Goal: Task Accomplishment & Management: Manage account settings

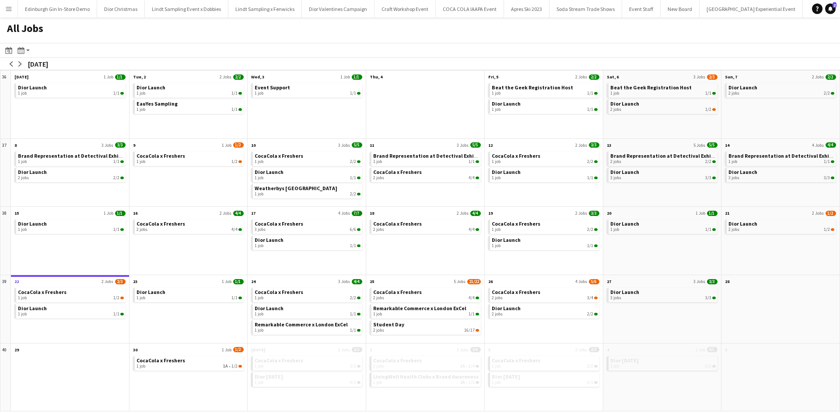
scroll to position [0, 8860]
click at [7, 9] on app-icon "Menu" at bounding box center [8, 8] width 7 height 7
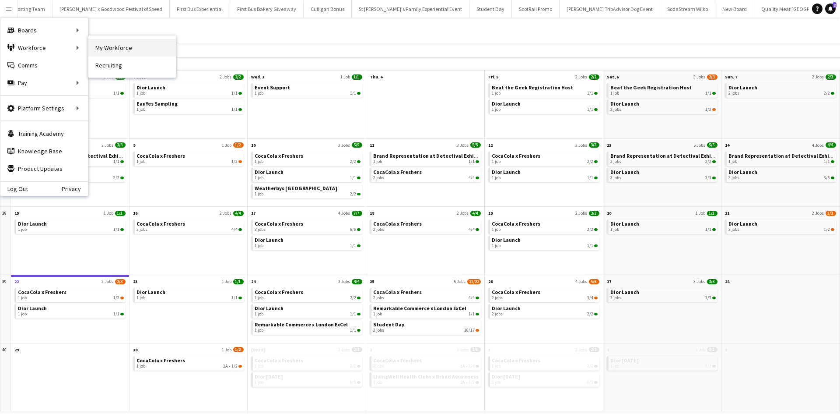
click at [98, 50] on link "My Workforce" at bounding box center [132, 48] width 88 height 18
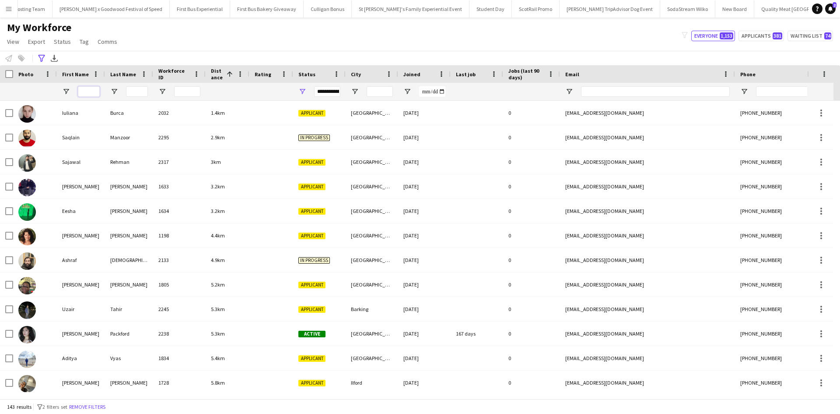
click at [93, 86] on input "First Name Filter Input" at bounding box center [89, 91] width 22 height 11
type input "*"
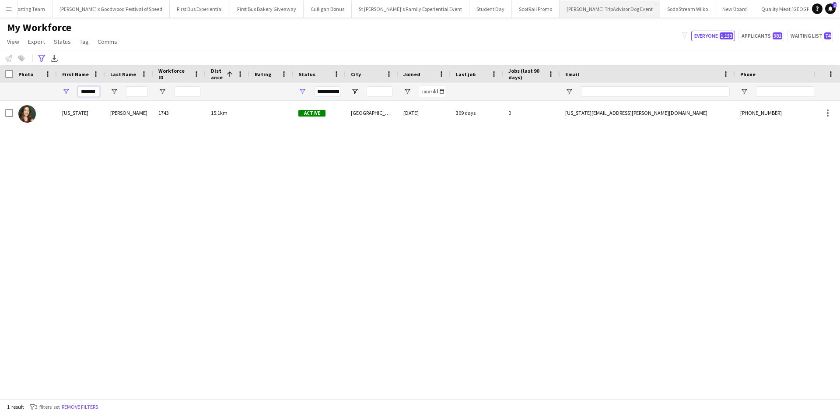
type input "*******"
click at [4, 9] on button "Menu" at bounding box center [9, 9] width 18 height 18
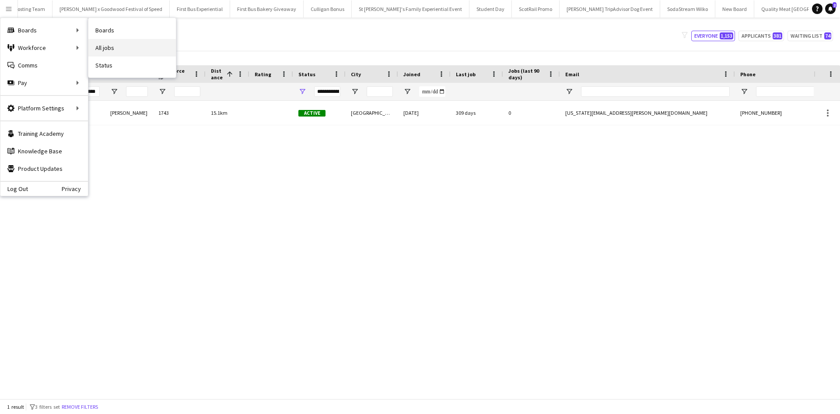
click at [125, 46] on link "All jobs" at bounding box center [132, 48] width 88 height 18
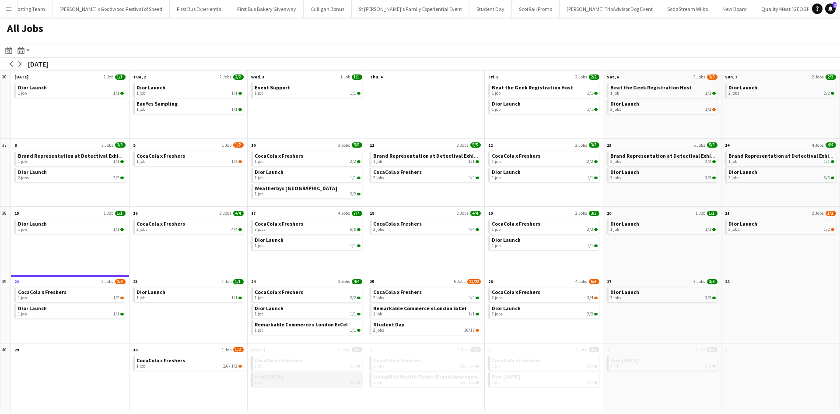
click at [271, 378] on span "Dior [DATE]" at bounding box center [269, 376] width 28 height 7
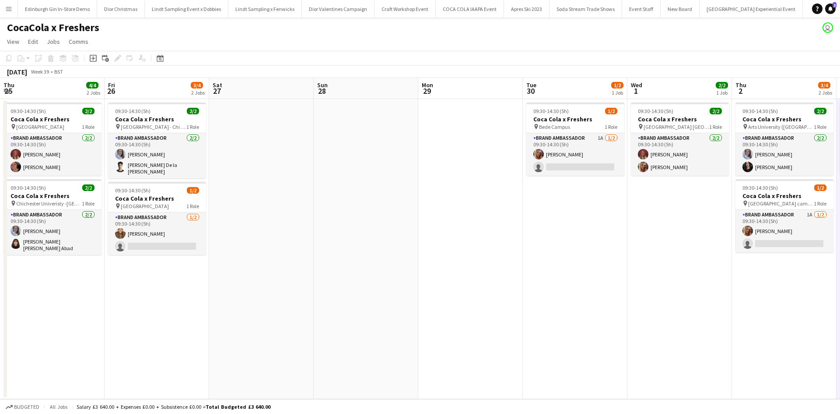
scroll to position [0, 214]
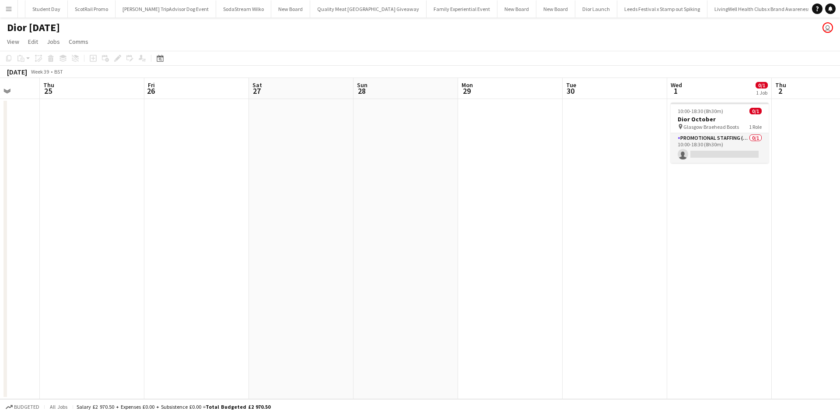
scroll to position [0, 9403]
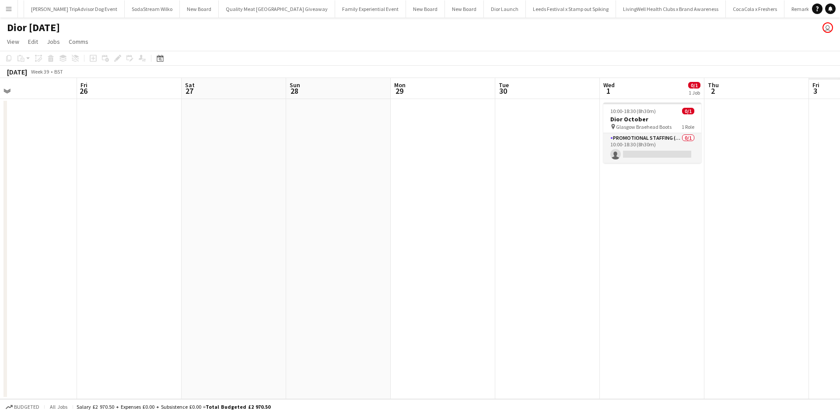
drag, startPoint x: 534, startPoint y: 294, endPoint x: 87, endPoint y: 257, distance: 448.0
click at [87, 257] on app-calendar-viewport "Sun 21 Mon 22 Tue 23 Wed 24 Thu 25 Fri 26 Sat 27 Sun 28 Mon 29 Tue 30 Wed 1 0/1…" at bounding box center [420, 238] width 840 height 321
click at [641, 155] on app-card-role "Promotional Staffing (Sales Staff) 0/1 10:00-18:30 (8h30m) single-neutral-actio…" at bounding box center [652, 148] width 98 height 30
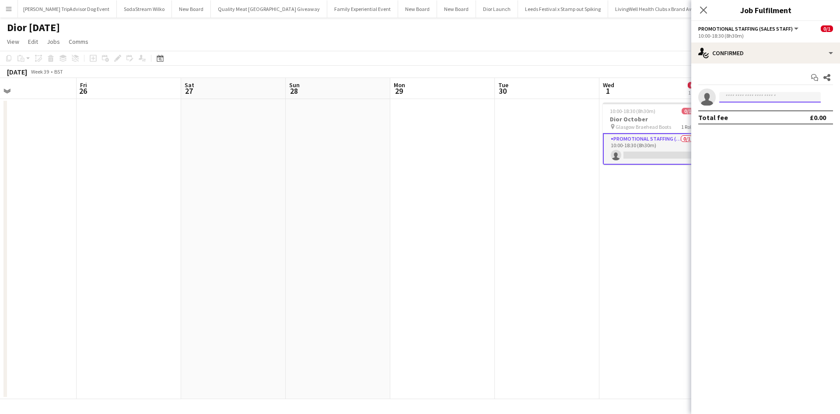
click at [744, 96] on input at bounding box center [771, 97] width 102 height 11
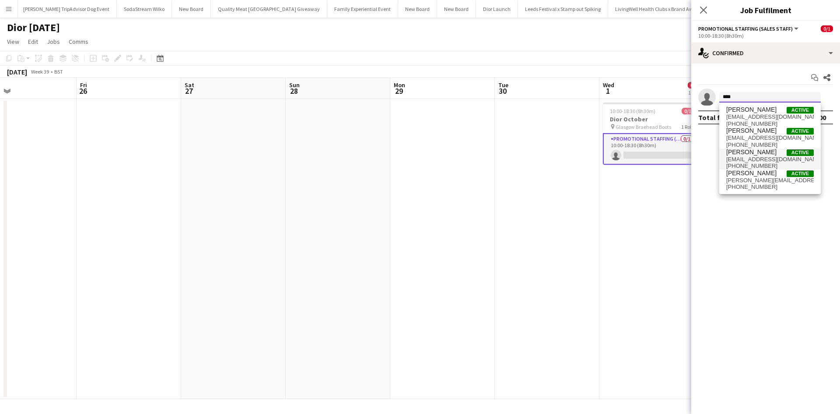
type input "****"
click at [752, 156] on span "[EMAIL_ADDRESS][DOMAIN_NAME]" at bounding box center [771, 159] width 88 height 7
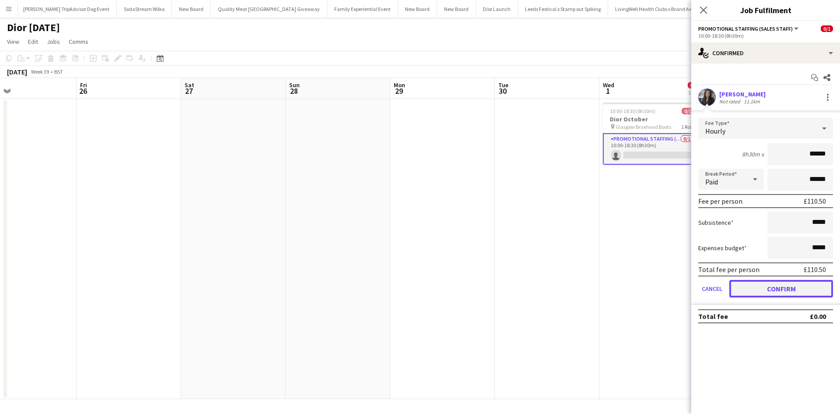
click at [764, 285] on button "Confirm" at bounding box center [782, 289] width 104 height 18
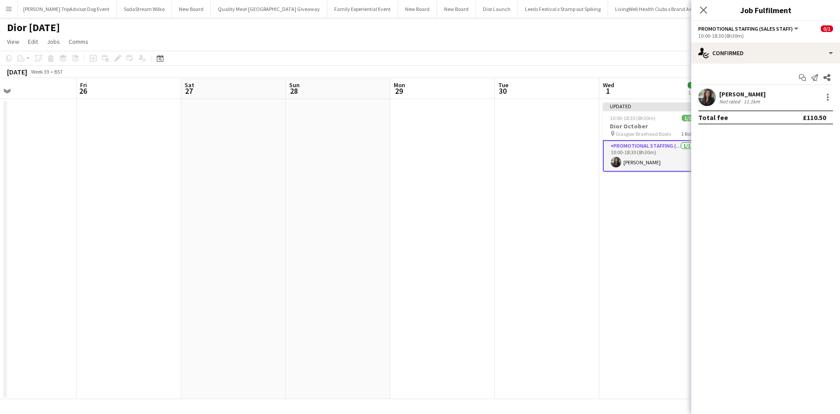
click at [658, 274] on app-date-cell "Updated 10:00-18:30 (8h30m) 1/1 Dior October pin Glasgow Braehead Boots 1 Role …" at bounding box center [652, 249] width 105 height 300
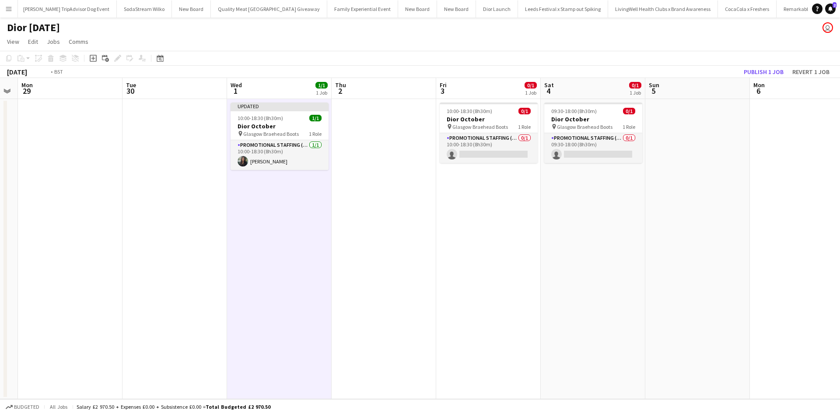
drag, startPoint x: 741, startPoint y: 288, endPoint x: 306, endPoint y: 250, distance: 436.4
click at [306, 250] on app-calendar-viewport "Thu 25 Fri 26 Sat 27 Sun 28 Mon 29 Tue 30 Wed 1 1/1 1 Job Thu 2 Fri 3 0/1 1 Job…" at bounding box center [420, 238] width 840 height 321
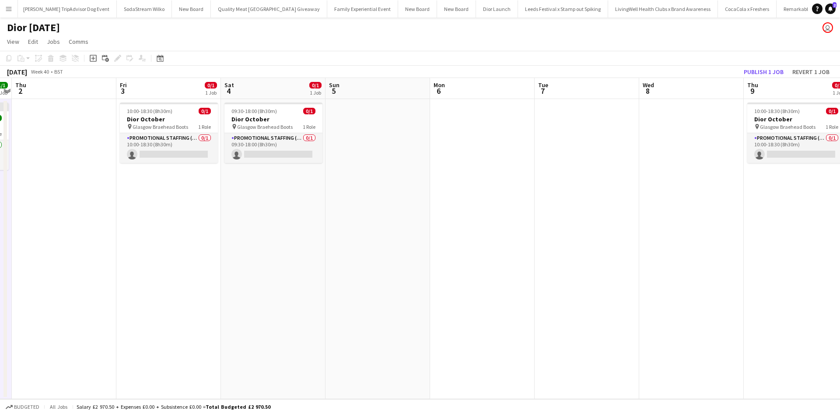
drag, startPoint x: 693, startPoint y: 279, endPoint x: 209, endPoint y: 237, distance: 485.9
click at [209, 237] on app-calendar-viewport "Mon 29 Tue 30 Wed 1 1/1 1 Job Thu 2 Fri 3 0/1 1 Job Sat 4 0/1 1 Job Sun 5 Mon 6…" at bounding box center [420, 238] width 840 height 321
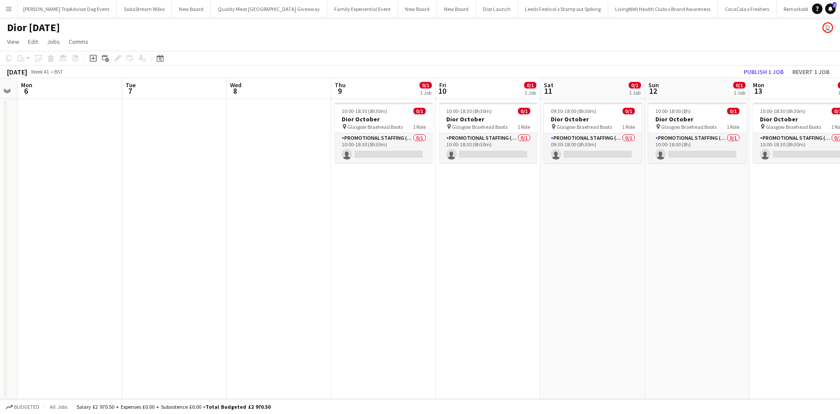
drag, startPoint x: 710, startPoint y: 298, endPoint x: 308, endPoint y: 258, distance: 404.7
click at [308, 258] on app-calendar-viewport "Fri 3 0/1 1 Job Sat 4 0/1 1 Job Sun 5 Mon 6 Tue 7 Wed 8 Thu 9 0/1 1 Job Fri 10 …" at bounding box center [420, 238] width 840 height 321
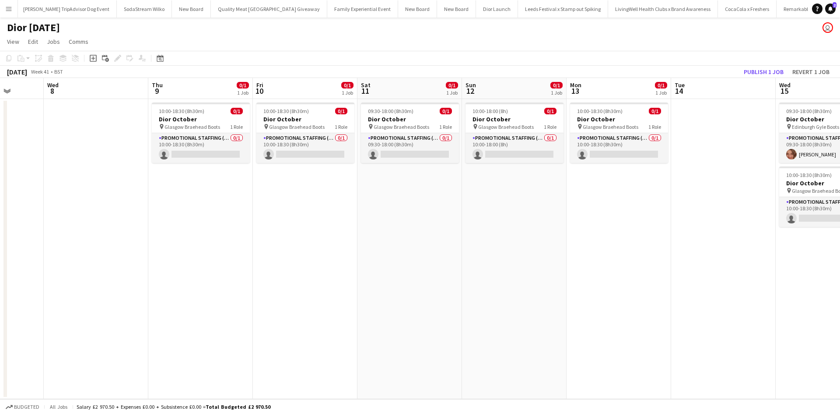
drag, startPoint x: 635, startPoint y: 267, endPoint x: 436, endPoint y: 244, distance: 199.6
click at [436, 244] on app-calendar-viewport "Sun 5 Mon 6 Tue 7 Wed 8 Thu 9 0/1 1 Job Fri 10 0/1 1 Job Sat 11 0/1 1 Job Sun 1…" at bounding box center [420, 238] width 840 height 321
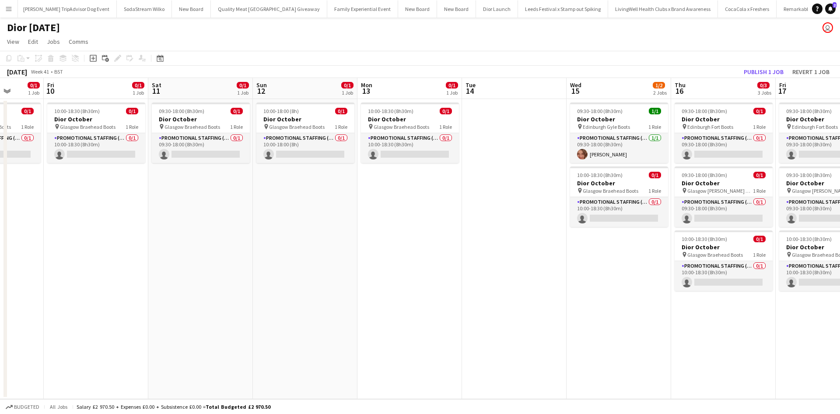
scroll to position [0, 292]
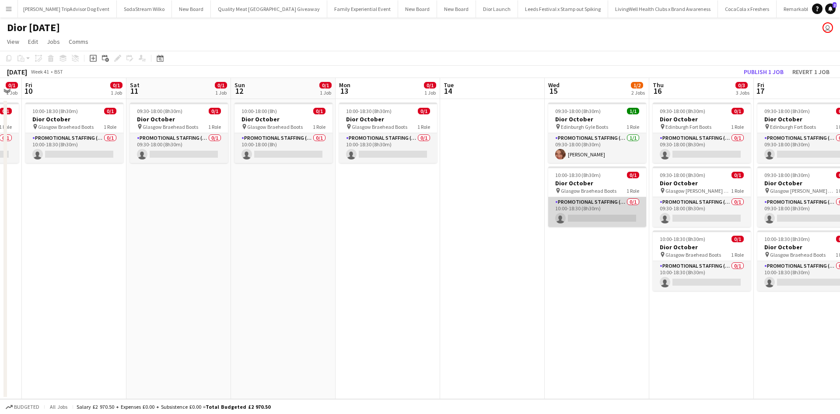
click at [609, 220] on app-card-role "Promotional Staffing (Sales Staff) 0/1 10:00-18:30 (8h30m) single-neutral-actio…" at bounding box center [597, 212] width 98 height 30
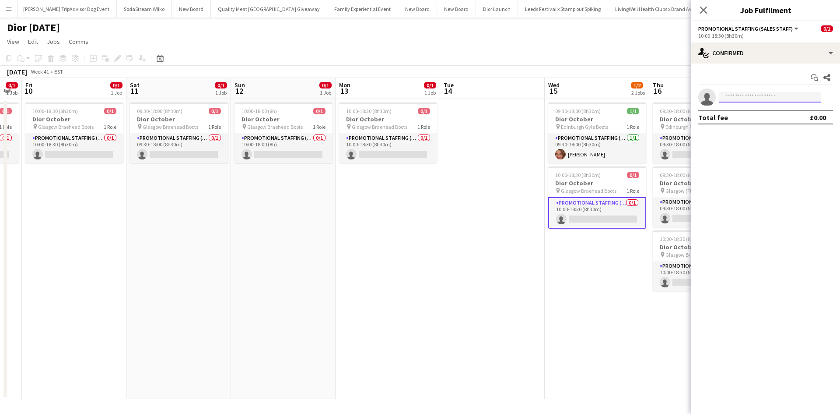
click at [749, 97] on input at bounding box center [771, 97] width 102 height 11
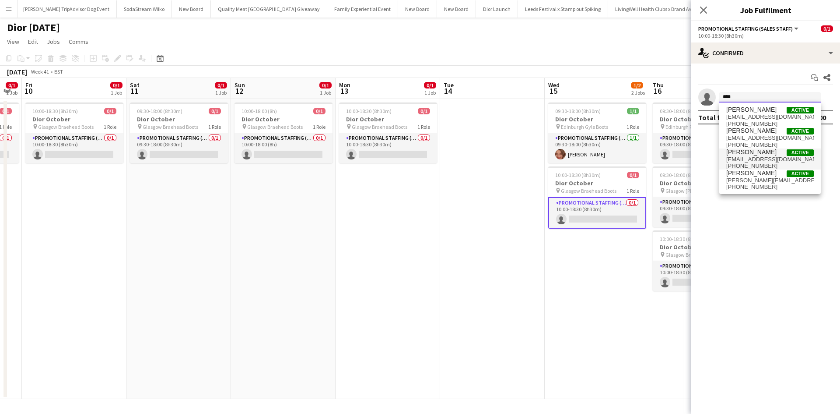
type input "****"
click at [740, 152] on span "[PERSON_NAME]" at bounding box center [752, 151] width 50 height 7
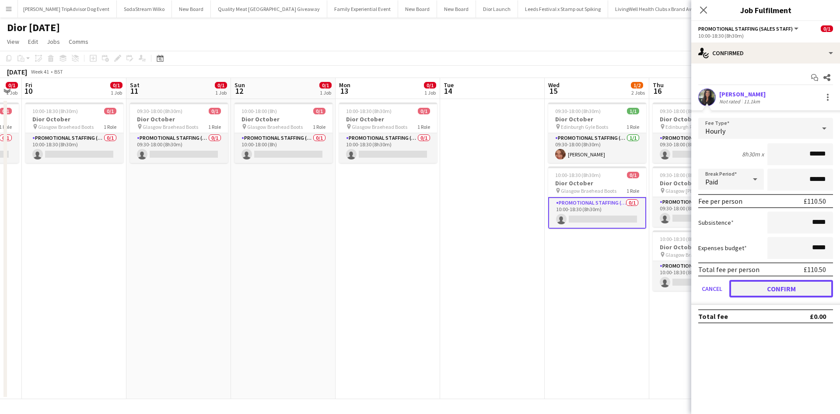
click at [782, 295] on button "Confirm" at bounding box center [782, 289] width 104 height 18
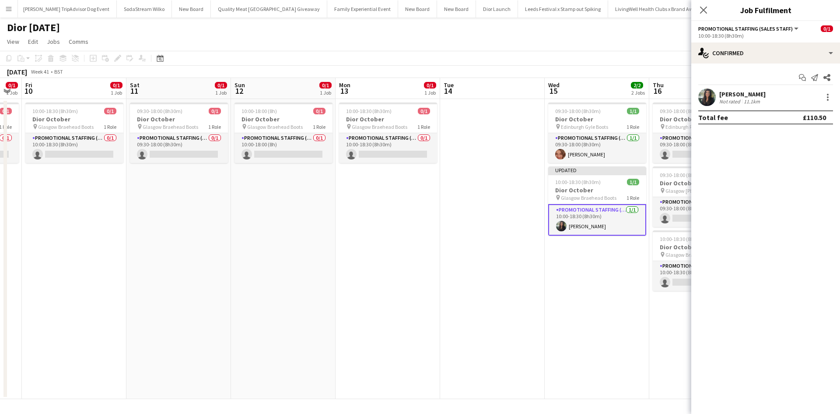
click at [618, 304] on app-date-cell "09:30-18:00 (8h30m) 1/1 Dior October pin Edinburgh Gyle Boots 1 Role Promotiona…" at bounding box center [597, 249] width 105 height 300
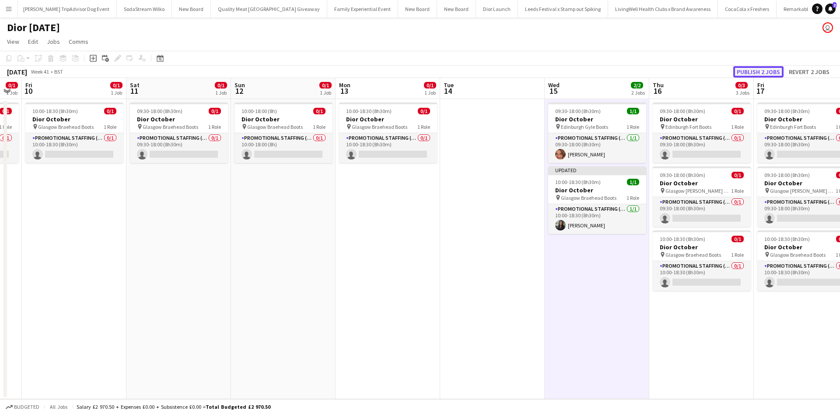
click at [762, 73] on button "Publish 2 jobs" at bounding box center [759, 71] width 50 height 11
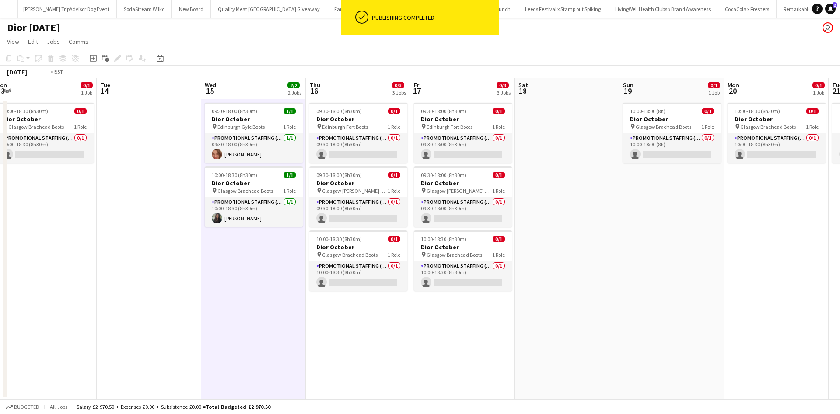
drag, startPoint x: 577, startPoint y: 271, endPoint x: 204, endPoint y: 253, distance: 374.2
click at [184, 250] on app-calendar-viewport "Thu 9 0/1 1 Job Fri 10 0/1 1 Job Sat 11 0/1 1 Job Sun 12 0/1 1 Job Mon 13 0/1 1…" at bounding box center [420, 238] width 840 height 321
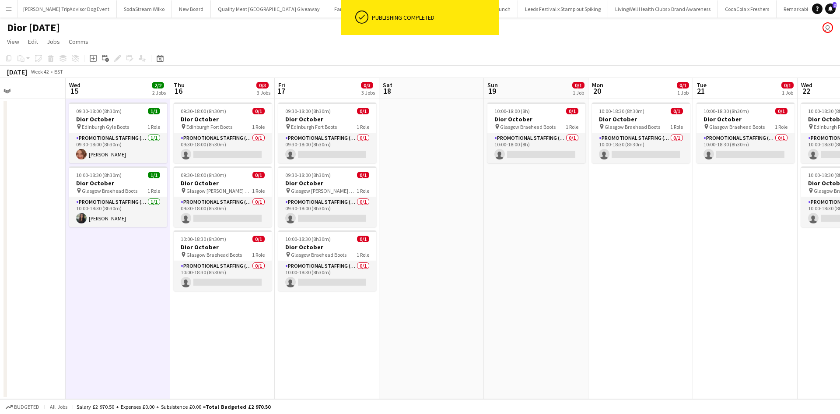
drag, startPoint x: 622, startPoint y: 254, endPoint x: 531, endPoint y: 254, distance: 91.0
click at [531, 254] on app-calendar-viewport "Sat 11 0/1 1 Job Sun 12 0/1 1 Job Mon 13 0/1 1 Job Tue 14 Wed 15 2/2 2 Jobs Thu…" at bounding box center [420, 238] width 840 height 321
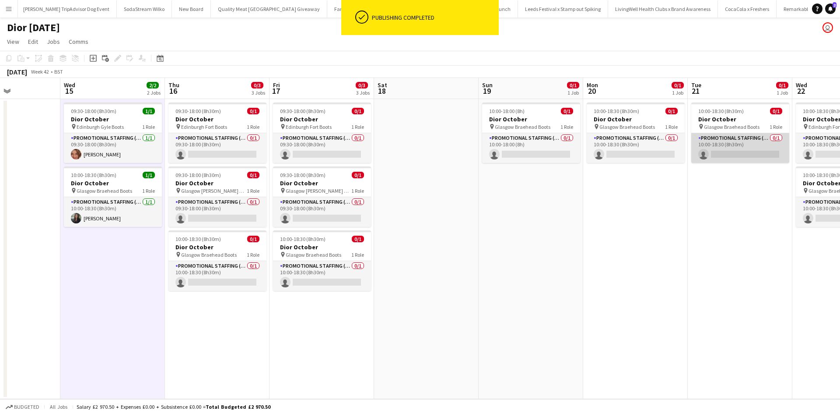
click at [724, 155] on app-card-role "Promotional Staffing (Sales Staff) 0/1 10:00-18:30 (8h30m) single-neutral-actio…" at bounding box center [741, 148] width 98 height 30
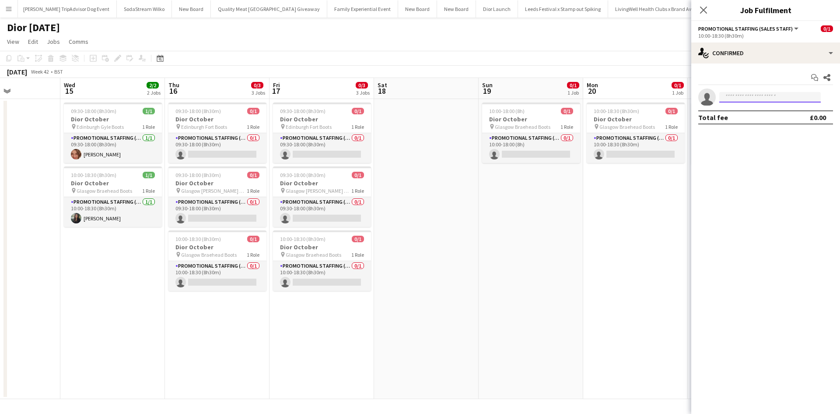
click at [770, 93] on input at bounding box center [771, 97] width 102 height 11
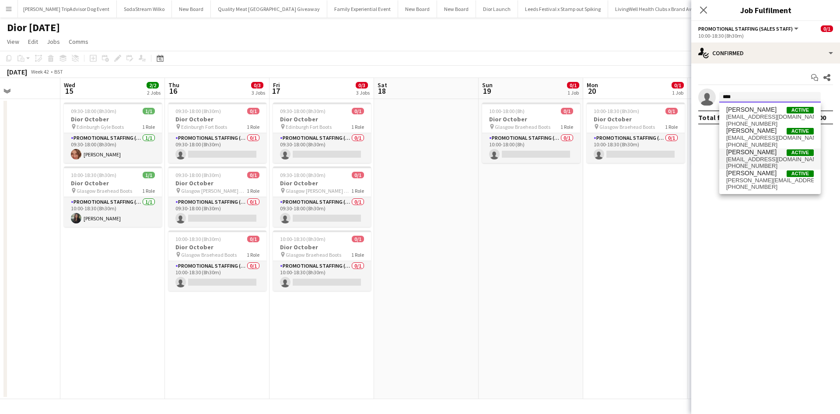
type input "****"
click at [749, 155] on span "[PERSON_NAME]" at bounding box center [752, 151] width 50 height 7
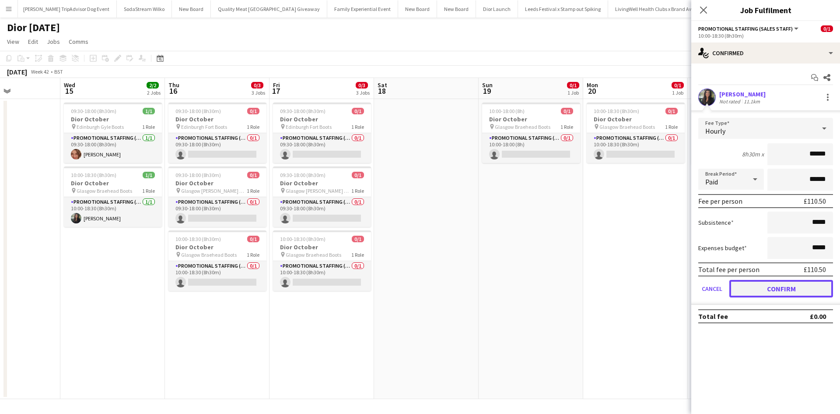
click at [783, 287] on button "Confirm" at bounding box center [782, 289] width 104 height 18
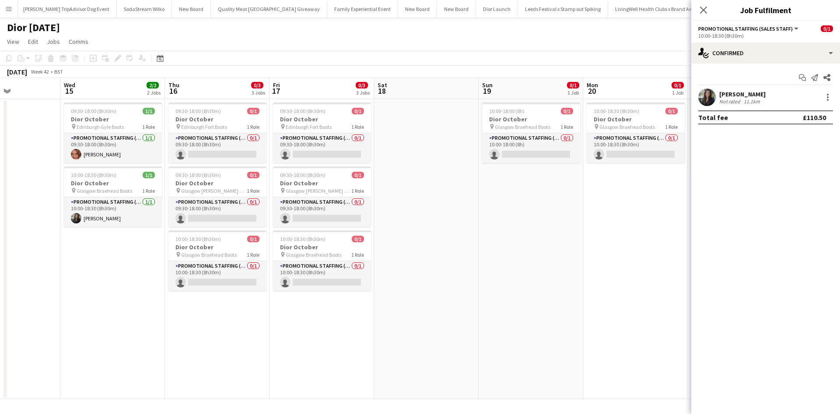
click at [610, 281] on app-date-cell "10:00-18:30 (8h30m) 0/1 Dior October pin Glasgow Braehead Boots 1 Role Promotio…" at bounding box center [635, 249] width 105 height 300
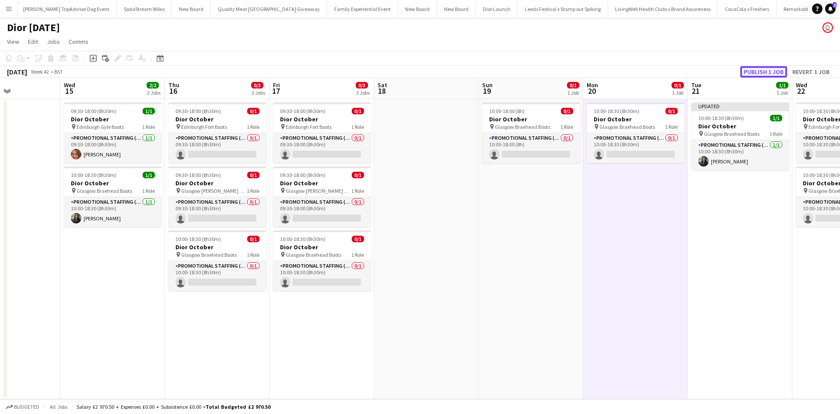
click at [747, 72] on button "Publish 1 job" at bounding box center [764, 71] width 47 height 11
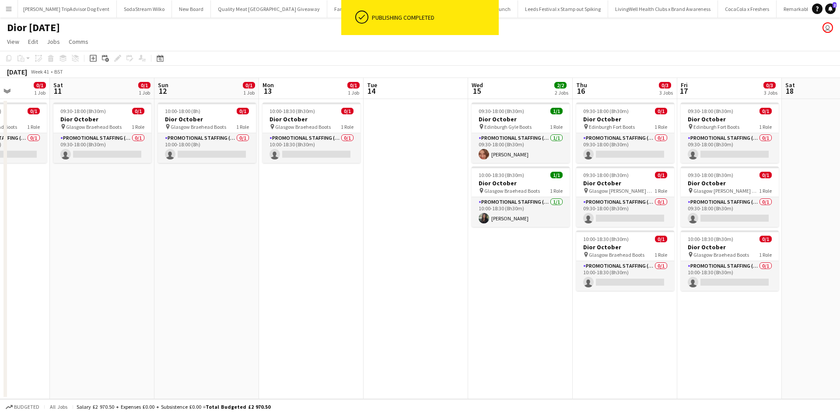
drag, startPoint x: 105, startPoint y: 307, endPoint x: 616, endPoint y: 262, distance: 513.7
click at [620, 260] on app-calendar-viewport "Wed 8 Thu 9 0/1 1 Job Fri 10 0/1 1 Job Sat 11 0/1 1 Job Sun 12 0/1 1 Job Mon 13…" at bounding box center [420, 238] width 840 height 321
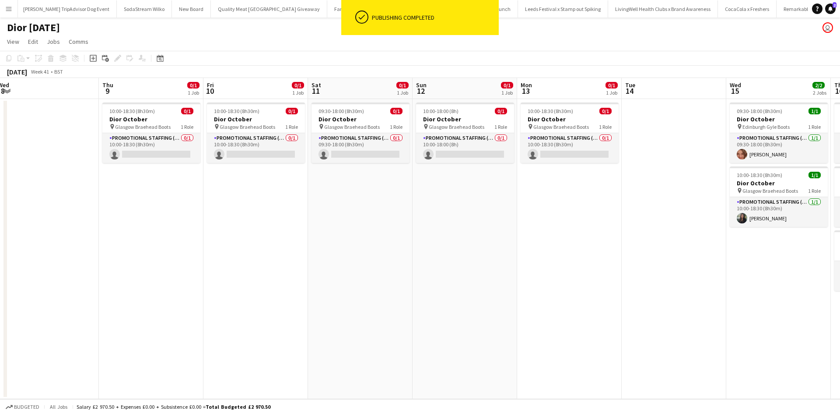
drag, startPoint x: 373, startPoint y: 268, endPoint x: 617, endPoint y: 251, distance: 244.4
click at [617, 251] on app-calendar-viewport "Mon 6 Tue 7 Wed 8 Thu 9 0/1 1 Job Fri 10 0/1 1 Job Sat 11 0/1 1 Job Sun 12 0/1 …" at bounding box center [420, 238] width 840 height 321
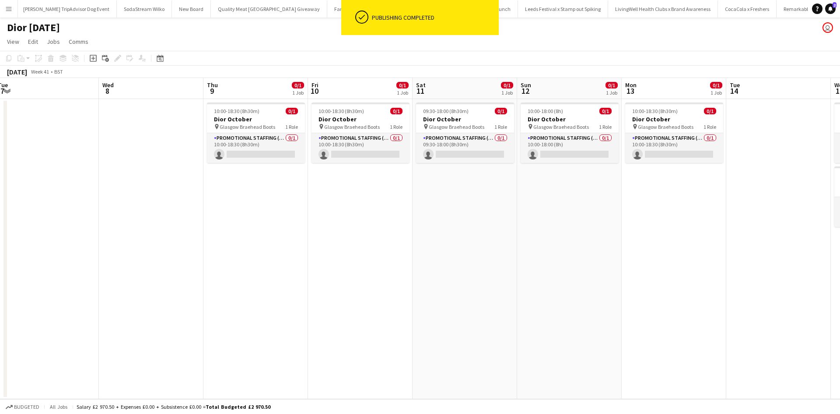
scroll to position [0, 214]
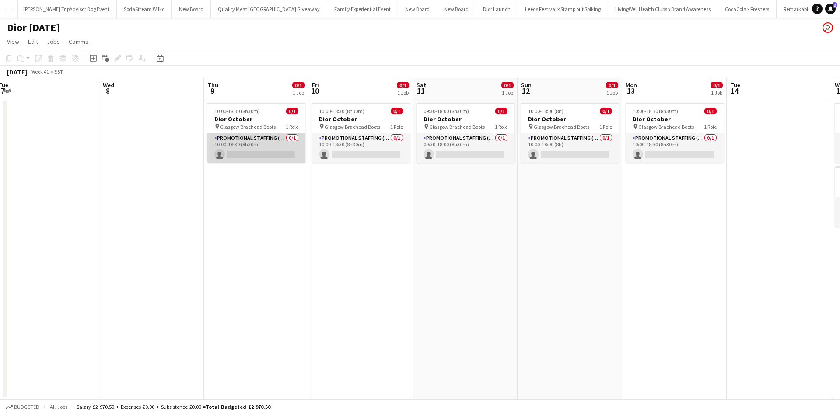
click at [268, 156] on app-card-role "Promotional Staffing (Sales Staff) 0/1 10:00-18:30 (8h30m) single-neutral-actio…" at bounding box center [256, 148] width 98 height 30
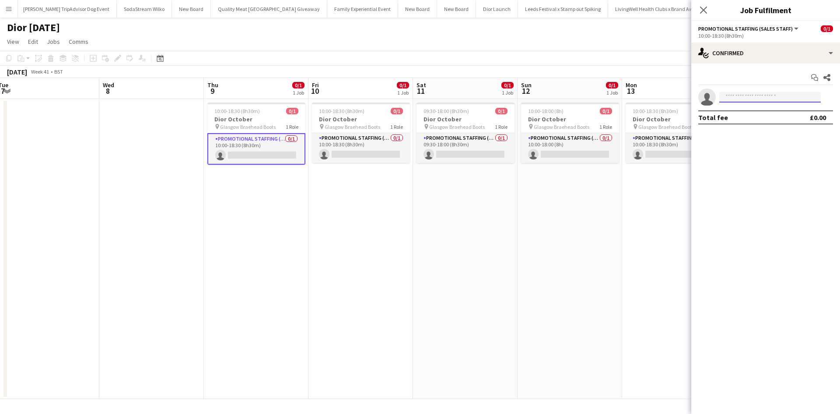
click at [730, 95] on input at bounding box center [771, 97] width 102 height 11
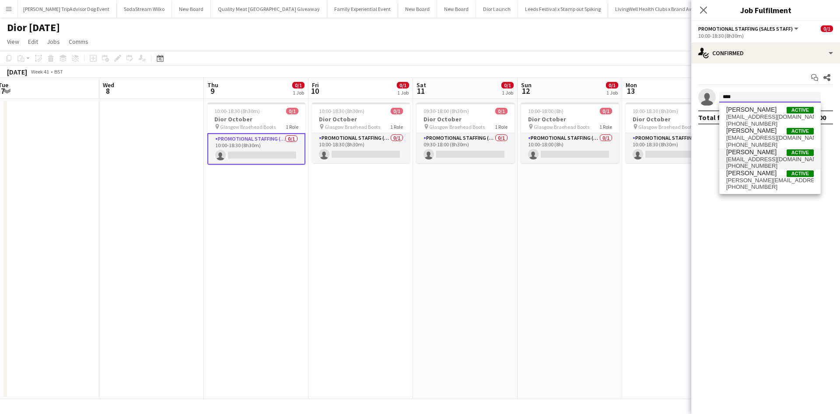
type input "****"
click at [753, 150] on span "[PERSON_NAME]" at bounding box center [752, 151] width 50 height 7
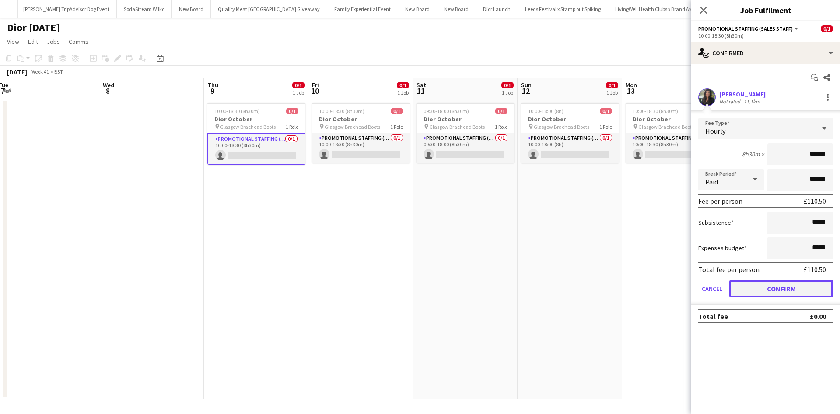
click at [791, 284] on button "Confirm" at bounding box center [782, 289] width 104 height 18
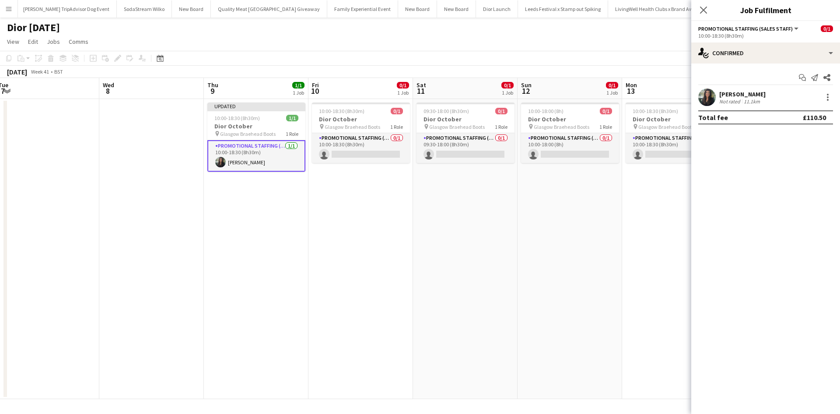
click at [650, 274] on app-date-cell "10:00-18:30 (8h30m) 0/1 Dior October pin Glasgow Braehead Boots 1 Role Promotio…" at bounding box center [674, 249] width 105 height 300
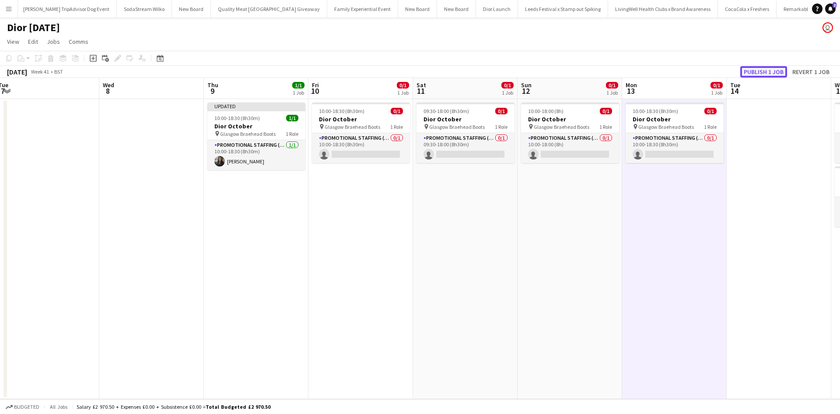
click at [772, 74] on button "Publish 1 job" at bounding box center [764, 71] width 47 height 11
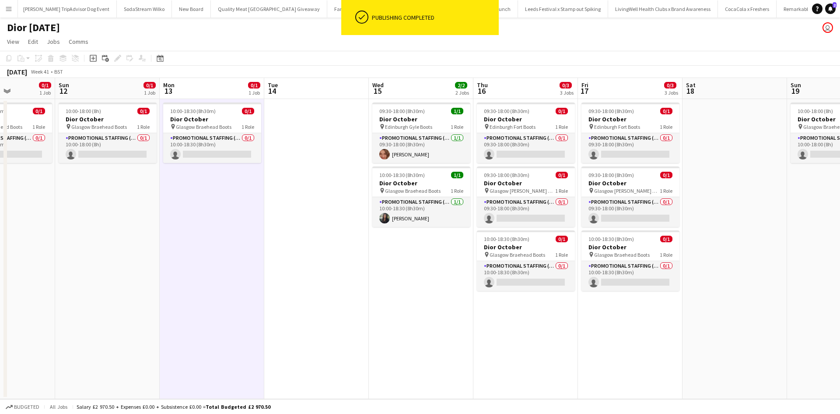
drag, startPoint x: 731, startPoint y: 257, endPoint x: 225, endPoint y: 227, distance: 507.8
click at [225, 227] on app-calendar-viewport "Wed 8 Thu 9 1/1 1 Job Fri 10 0/1 1 Job Sat 11 0/1 1 Job Sun 12 0/1 1 Job Mon 13…" at bounding box center [420, 238] width 840 height 321
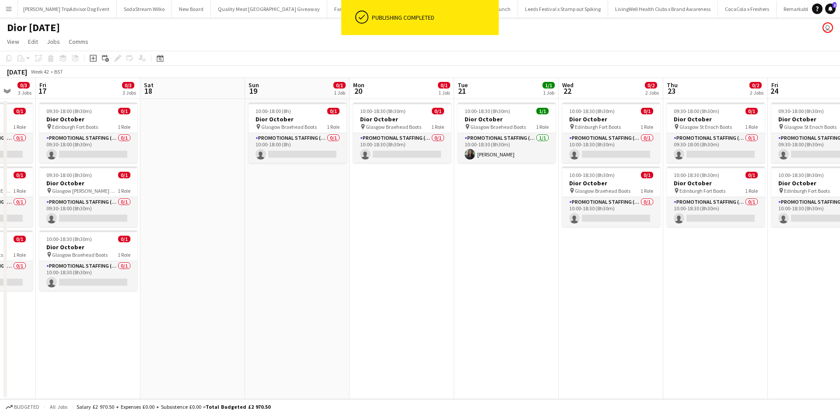
drag, startPoint x: 693, startPoint y: 274, endPoint x: 153, endPoint y: 214, distance: 543.9
click at [153, 214] on app-calendar-viewport "Tue 14 Wed 15 2/2 2 Jobs Thu 16 0/3 3 Jobs Fri 17 0/3 3 Jobs Sat 18 Sun 19 0/1 …" at bounding box center [420, 238] width 840 height 321
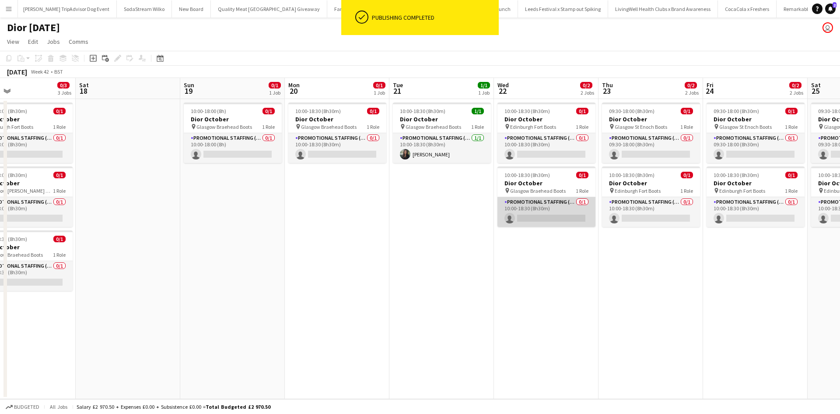
click at [538, 220] on app-card-role "Promotional Staffing (Sales Staff) 0/1 10:00-18:30 (8h30m) single-neutral-actio…" at bounding box center [547, 212] width 98 height 30
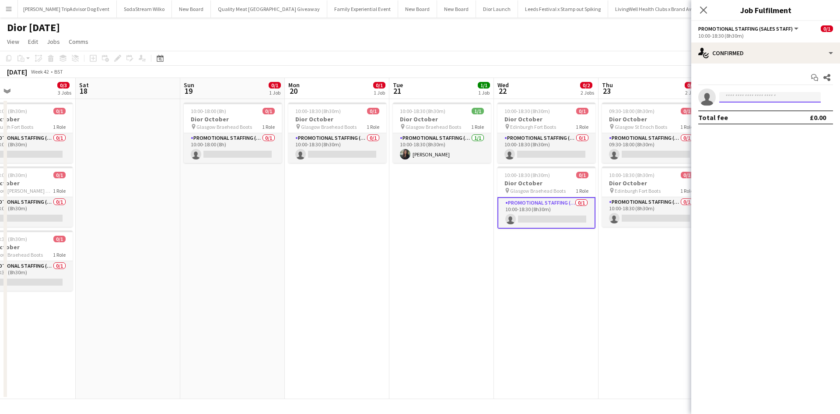
click at [766, 97] on input at bounding box center [771, 97] width 102 height 11
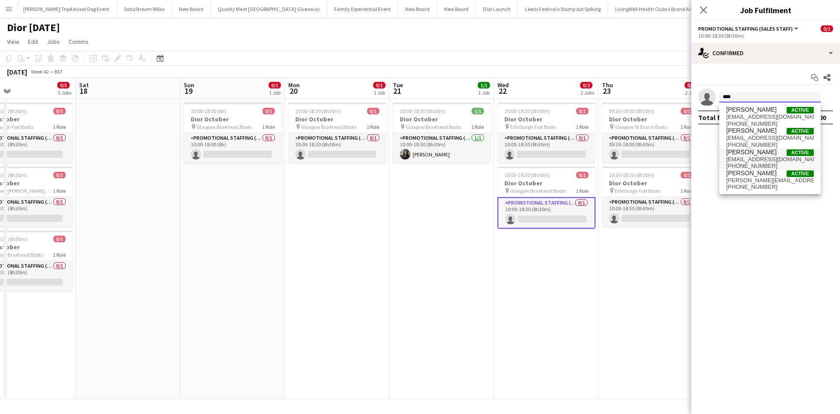
type input "****"
click at [755, 154] on span "[PERSON_NAME]" at bounding box center [752, 151] width 50 height 7
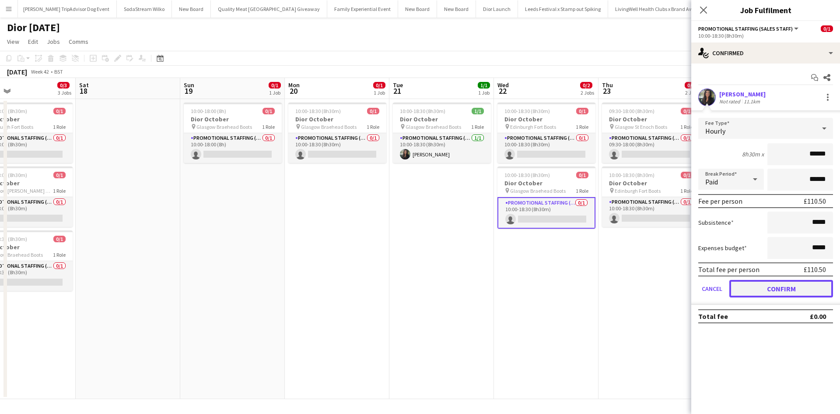
click at [788, 289] on button "Confirm" at bounding box center [782, 289] width 104 height 18
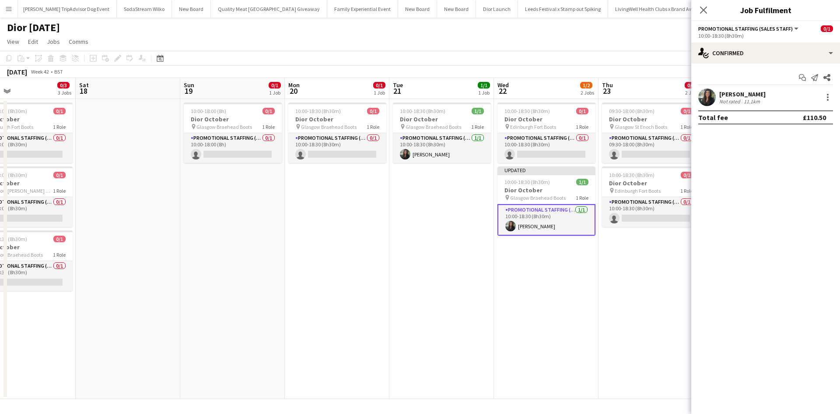
click at [634, 296] on app-date-cell "09:30-18:00 (8h30m) 0/1 Dior October pin Glasgow St Enoch Boots 1 Role Promotio…" at bounding box center [651, 249] width 105 height 300
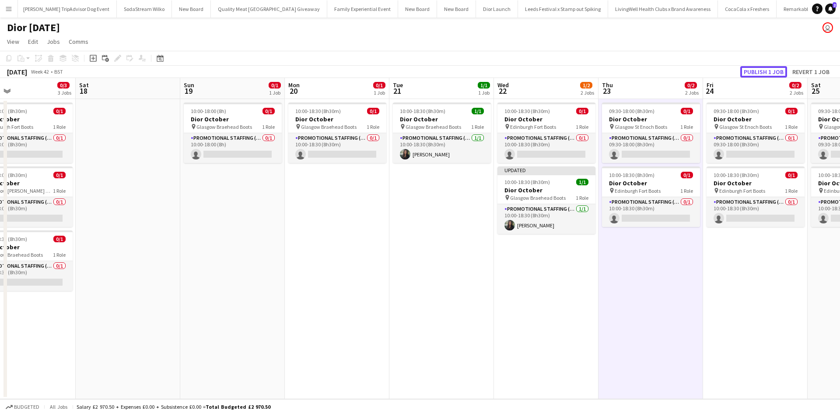
click at [756, 74] on button "Publish 1 job" at bounding box center [764, 71] width 47 height 11
click at [152, 122] on app-date-cell at bounding box center [128, 249] width 105 height 300
